Goal: Task Accomplishment & Management: Complete application form

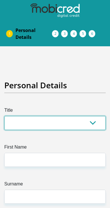
click at [74, 116] on select "Mr Ms Mrs Dr [PERSON_NAME]" at bounding box center [54, 123] width 101 height 14
select select "Mr"
click at [4, 116] on select "Mr Ms Mrs Dr [PERSON_NAME]" at bounding box center [54, 123] width 101 height 14
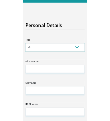
scroll to position [42, 0]
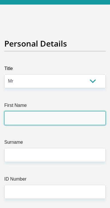
click at [77, 112] on input "First Name" at bounding box center [54, 118] width 101 height 14
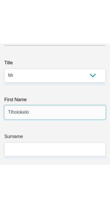
scroll to position [91, 0]
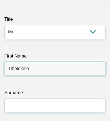
type input "Tlholokelo"
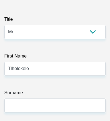
click at [72, 92] on label "Surname" at bounding box center [54, 94] width 101 height 9
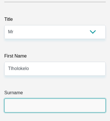
click at [72, 99] on input "Surname" at bounding box center [54, 106] width 101 height 14
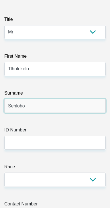
type input "Sehloho"
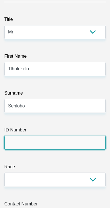
click at [77, 138] on input "ID Number" at bounding box center [54, 143] width 101 height 14
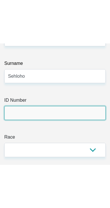
scroll to position [167, 0]
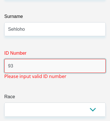
type input "9"
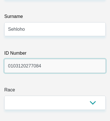
type input "0103120277084"
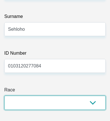
click at [88, 96] on select "Black Coloured Indian White Other" at bounding box center [54, 103] width 101 height 14
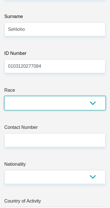
select select "2"
click at [4, 96] on select "Black Coloured Indian White Other" at bounding box center [54, 103] width 101 height 14
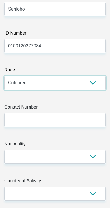
scroll to position [189, 0]
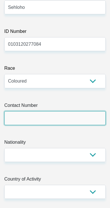
click at [93, 111] on input "Contact Number" at bounding box center [54, 118] width 101 height 14
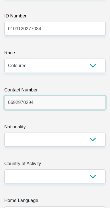
scroll to position [205, 0]
type input "0692970294"
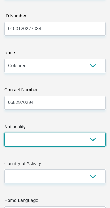
click at [90, 132] on select "[GEOGRAPHIC_DATA] [GEOGRAPHIC_DATA] [GEOGRAPHIC_DATA] [GEOGRAPHIC_DATA] [GEOGRA…" at bounding box center [54, 139] width 101 height 14
select select "ZAF"
click at [4, 132] on select "[GEOGRAPHIC_DATA] [GEOGRAPHIC_DATA] [GEOGRAPHIC_DATA] [GEOGRAPHIC_DATA] [GEOGRA…" at bounding box center [54, 139] width 101 height 14
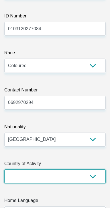
click at [67, 170] on select "[GEOGRAPHIC_DATA] [GEOGRAPHIC_DATA] [GEOGRAPHIC_DATA] [GEOGRAPHIC_DATA] [GEOGRA…" at bounding box center [54, 176] width 101 height 14
select select "ZAF"
click at [4, 169] on select "[GEOGRAPHIC_DATA] [GEOGRAPHIC_DATA] [GEOGRAPHIC_DATA] [GEOGRAPHIC_DATA] [GEOGRA…" at bounding box center [54, 176] width 101 height 14
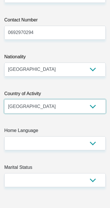
scroll to position [275, 0]
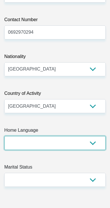
click at [77, 136] on select "Afrikaans English Sepedi South Ndebele Southern Sotho Swati Tsonga Tswana Venda…" at bounding box center [54, 143] width 101 height 14
select select "xho"
click at [4, 136] on select "Afrikaans English Sepedi South Ndebele Southern Sotho Swati Tsonga Tswana Venda…" at bounding box center [54, 143] width 101 height 14
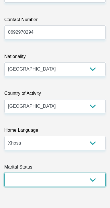
click at [75, 177] on select "Married ANC Single Divorced Widowed Married COP or Customary Law" at bounding box center [54, 180] width 101 height 14
click at [4, 173] on select "Married ANC Single Divorced Widowed Married COP or Customary Law" at bounding box center [54, 180] width 101 height 14
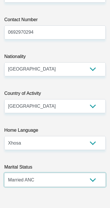
click at [70, 173] on select "Married ANC Single Divorced Widowed Married COP or Customary Law" at bounding box center [54, 180] width 101 height 14
select select "2"
click at [4, 173] on select "Married ANC Single Divorced Widowed Married COP or Customary Law" at bounding box center [54, 180] width 101 height 14
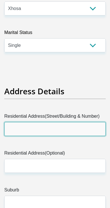
click at [76, 122] on input "Residential Address(Street/Building & Number)" at bounding box center [54, 129] width 101 height 14
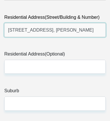
scroll to position [511, 0]
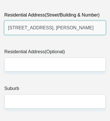
type input "[STREET_ADDRESS], [PERSON_NAME]"
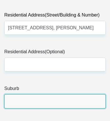
click at [71, 95] on input "Suburb" at bounding box center [54, 102] width 101 height 14
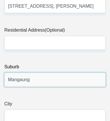
scroll to position [538, 0]
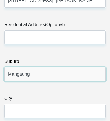
type input "Mangaung"
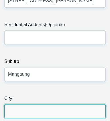
click at [76, 105] on input "City" at bounding box center [54, 112] width 101 height 14
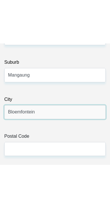
scroll to position [581, 0]
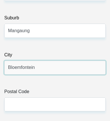
type input "Bloemfontein"
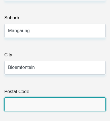
click at [77, 98] on input "Postal Code" at bounding box center [54, 105] width 101 height 14
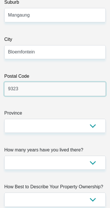
scroll to position [597, 0]
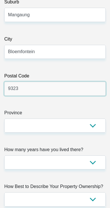
type input "9323"
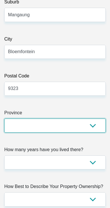
click at [99, 118] on select "Eastern Cape Free State [GEOGRAPHIC_DATA] [GEOGRAPHIC_DATA][DATE] [GEOGRAPHIC_D…" at bounding box center [54, 125] width 101 height 14
select select "Free State"
click at [4, 118] on select "Eastern Cape Free State [GEOGRAPHIC_DATA] [GEOGRAPHIC_DATA][DATE] [GEOGRAPHIC_D…" at bounding box center [54, 125] width 101 height 14
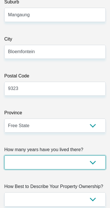
click at [93, 155] on select "less than 1 year 1-3 years 3-5 years 5+ years" at bounding box center [54, 162] width 101 height 14
select select "5"
click at [4, 155] on select "less than 1 year 1-3 years 3-5 years 5+ years" at bounding box center [54, 162] width 101 height 14
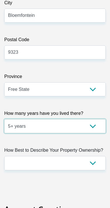
scroll to position [634, 0]
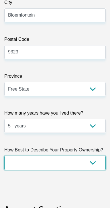
click at [97, 156] on select "Owned Rented Family Owned Company Dwelling" at bounding box center [54, 163] width 101 height 14
select select "parents"
click at [4, 156] on select "Owned Rented Family Owned Company Dwelling" at bounding box center [54, 163] width 101 height 14
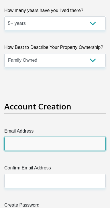
click at [79, 137] on input "Email Address" at bounding box center [54, 144] width 101 height 14
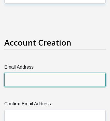
scroll to position [802, 0]
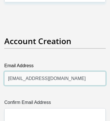
type input "[EMAIL_ADDRESS][DOMAIN_NAME]"
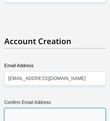
click at [83, 109] on input "Confirm Email Address" at bounding box center [54, 116] width 101 height 14
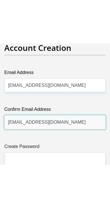
scroll to position [839, 0]
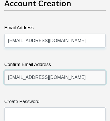
type input "[EMAIL_ADDRESS][DOMAIN_NAME]"
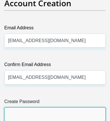
click at [81, 108] on input "Create Password" at bounding box center [54, 115] width 101 height 14
type input "0"
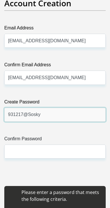
type input "931217@Sosky"
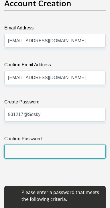
click at [68, 144] on input "Confirm Password" at bounding box center [54, 151] width 101 height 14
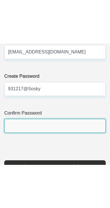
scroll to position [910, 0]
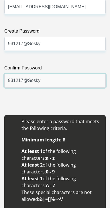
type input "931217@Sosky"
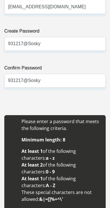
click at [67, 182] on div "Please enter a password that meets the following criteria. Minimum length: 8 At…" at bounding box center [54, 162] width 101 height 95
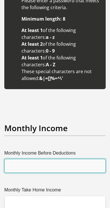
click at [86, 159] on input "Monthly Income Before Deductions" at bounding box center [54, 166] width 101 height 14
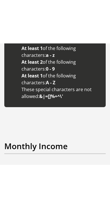
scroll to position [1107, 0]
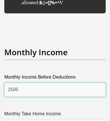
type input "2500"
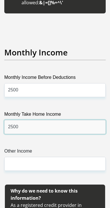
type input "2500"
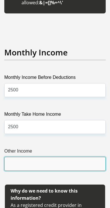
click at [79, 157] on input "Other Income" at bounding box center [54, 164] width 101 height 14
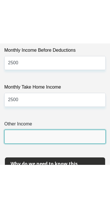
scroll to position [1179, 0]
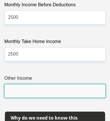
type input "0"
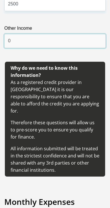
scroll to position [1231, 0]
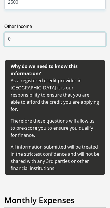
click at [76, 32] on input "0" at bounding box center [54, 39] width 101 height 14
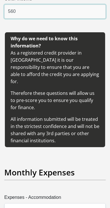
scroll to position [1266, 0]
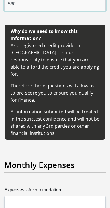
type input "560"
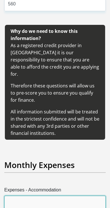
click at [80, 196] on input "Expenses - Accommodation" at bounding box center [54, 203] width 101 height 14
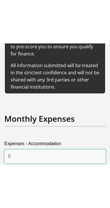
scroll to position [1364, 0]
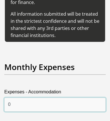
type input "0"
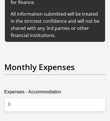
type input "3"
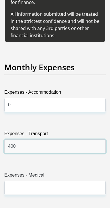
type input "400"
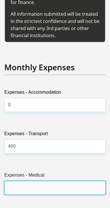
click at [83, 181] on input "Expenses - Medical" at bounding box center [54, 188] width 101 height 14
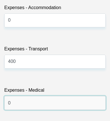
scroll to position [1451, 0]
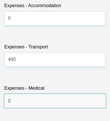
type input "0"
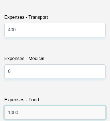
scroll to position [1481, 0]
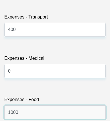
type input "1000"
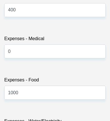
scroll to position [1507, 0]
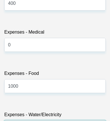
type input "300"
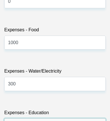
scroll to position [1553, 0]
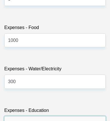
type input "0"
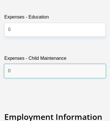
scroll to position [1648, 0]
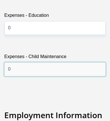
type input "0"
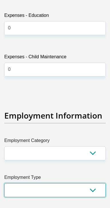
click at [94, 183] on select "College/Lecturer Craft Seller Creative Driver Executive Farmer Forces - Non Com…" at bounding box center [54, 190] width 101 height 14
select select "Student"
click at [4, 183] on select "College/Lecturer Craft Seller Creative Driver Executive Farmer Forces - Non Com…" at bounding box center [54, 190] width 101 height 14
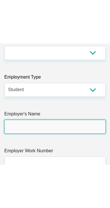
scroll to position [1792, 0]
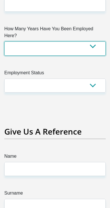
scroll to position [1909, 0]
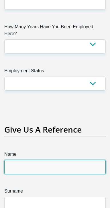
click at [81, 160] on input "Name" at bounding box center [54, 167] width 101 height 14
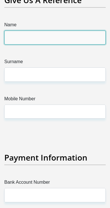
scroll to position [2039, 0]
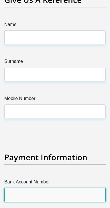
click at [77, 188] on input "Bank Account Number" at bounding box center [54, 195] width 101 height 14
click at [65, 188] on input "Bank Account Number" at bounding box center [54, 195] width 101 height 14
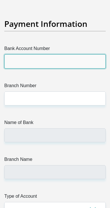
scroll to position [2175, 0]
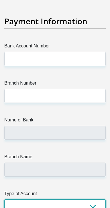
click at [92, 199] on select "Cheque Savings" at bounding box center [54, 206] width 101 height 14
click at [4, 199] on select "Cheque Savings" at bounding box center [54, 206] width 101 height 14
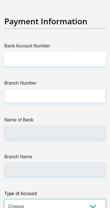
click at [99, 199] on select "Cheque Savings" at bounding box center [54, 206] width 101 height 14
select select "SAV"
click at [4, 199] on select "Cheque Savings" at bounding box center [54, 206] width 101 height 14
select select "1"
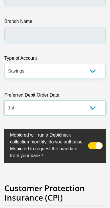
scroll to position [2310, 0]
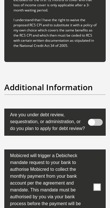
scroll to position [2920, 0]
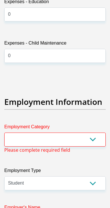
scroll to position [1647, 0]
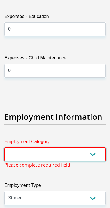
click at [95, 147] on select "AGRICULTURE ALCOHOL & TOBACCO CONSTRUCTION MATERIALS METALLURGY EQUIPMENT FOR R…" at bounding box center [54, 154] width 101 height 14
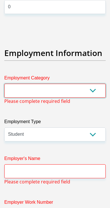
scroll to position [1710, 0]
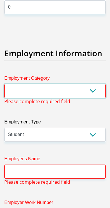
click at [17, 84] on select "AGRICULTURE ALCOHOL & TOBACCO CONSTRUCTION MATERIALS METALLURGY EQUIPMENT FOR R…" at bounding box center [54, 91] width 101 height 14
